Goal: Information Seeking & Learning: Learn about a topic

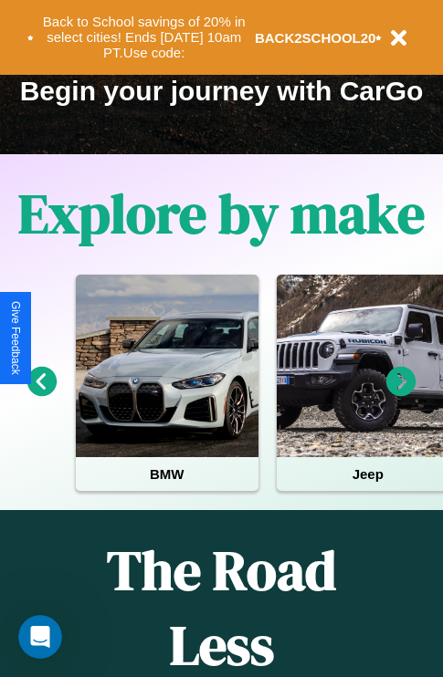
scroll to position [281, 0]
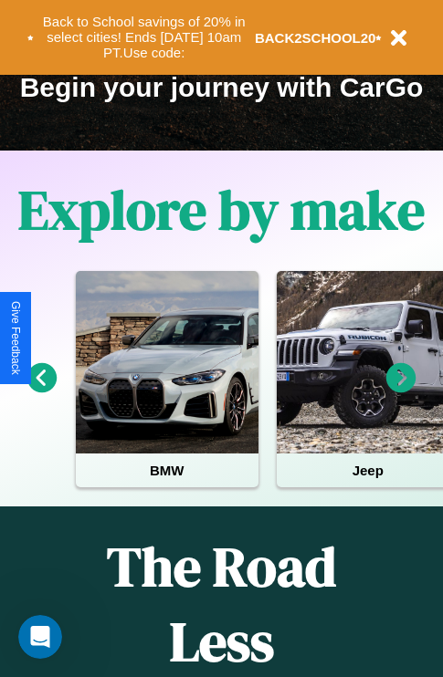
click at [401, 391] on icon at bounding box center [401, 378] width 30 height 30
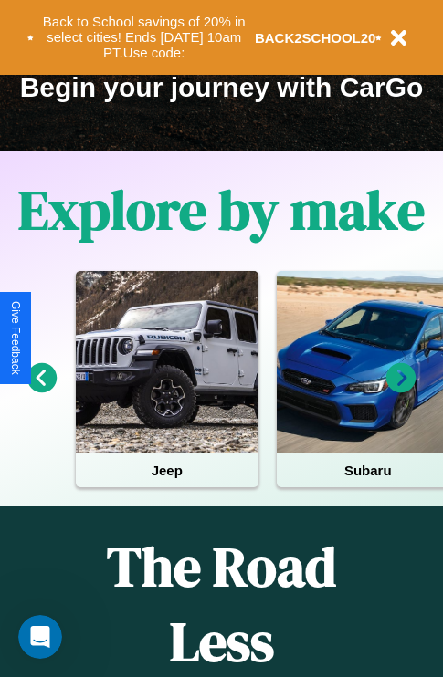
click at [41, 391] on icon at bounding box center [42, 378] width 30 height 30
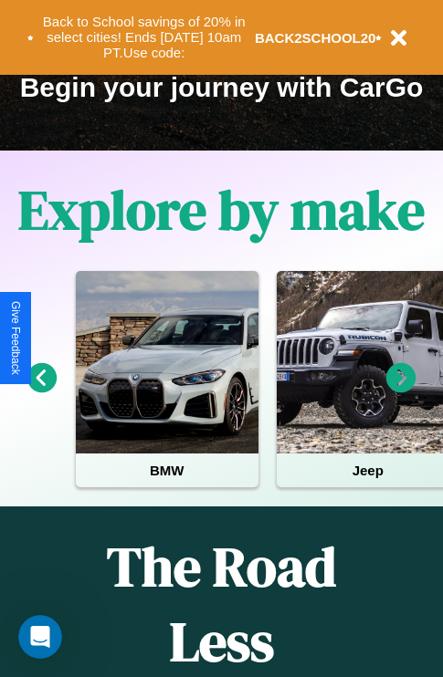
click at [401, 391] on icon at bounding box center [401, 378] width 30 height 30
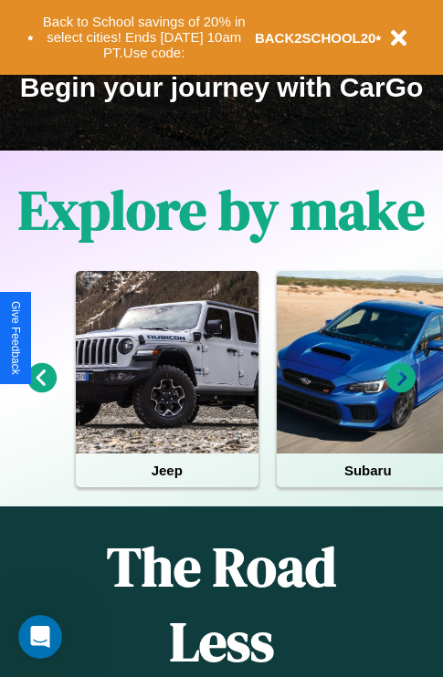
click at [401, 391] on icon at bounding box center [401, 378] width 30 height 30
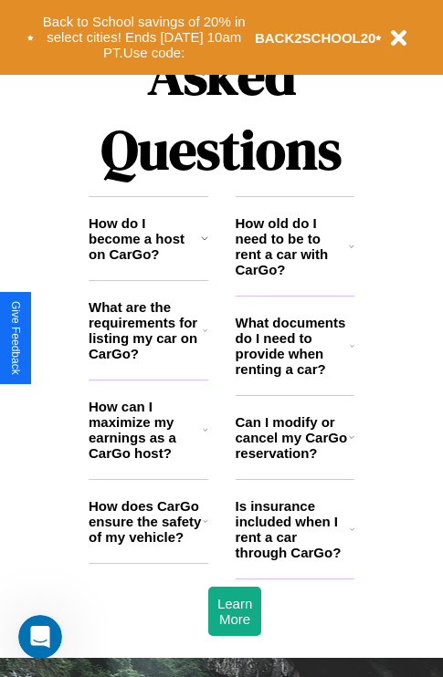
scroll to position [2212, 0]
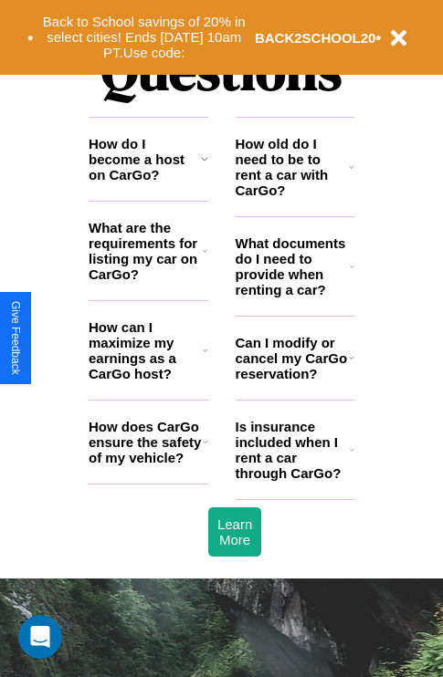
click at [148, 466] on h3 "How does CarGo ensure the safety of my vehicle?" at bounding box center [146, 442] width 114 height 47
click at [352, 174] on icon at bounding box center [351, 167] width 5 height 15
